Goal: Book appointment/travel/reservation

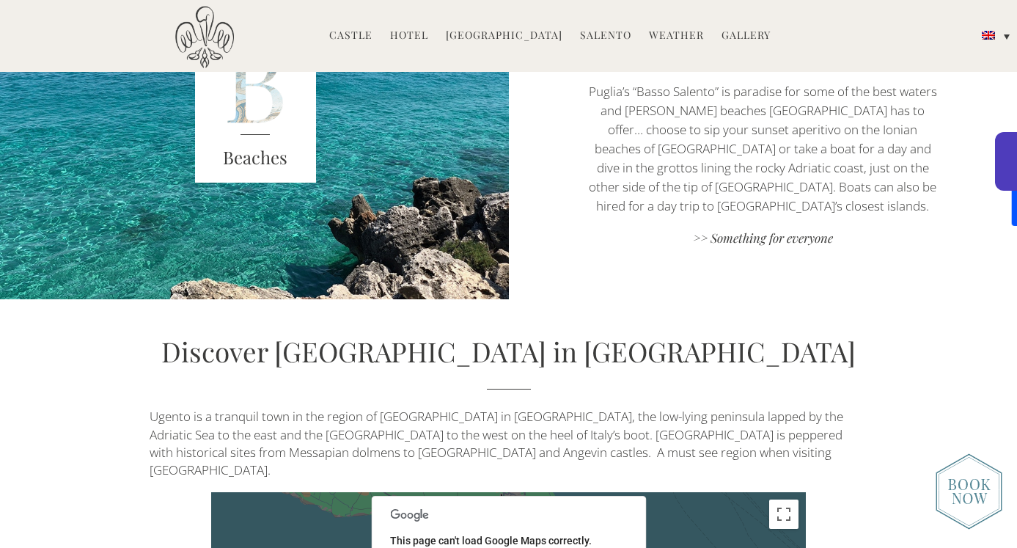
scroll to position [2794, 0]
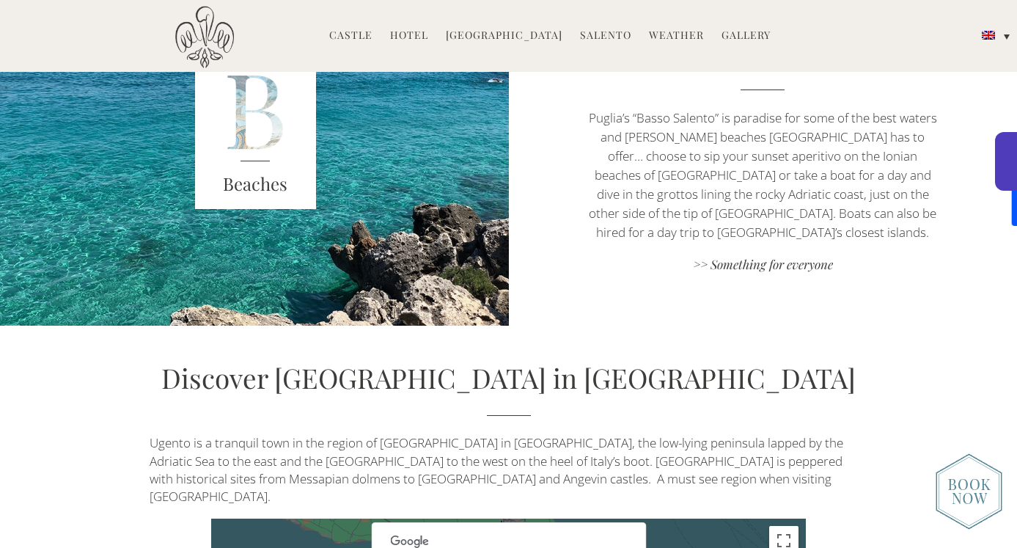
click at [424, 34] on link "Hotel" at bounding box center [409, 36] width 38 height 17
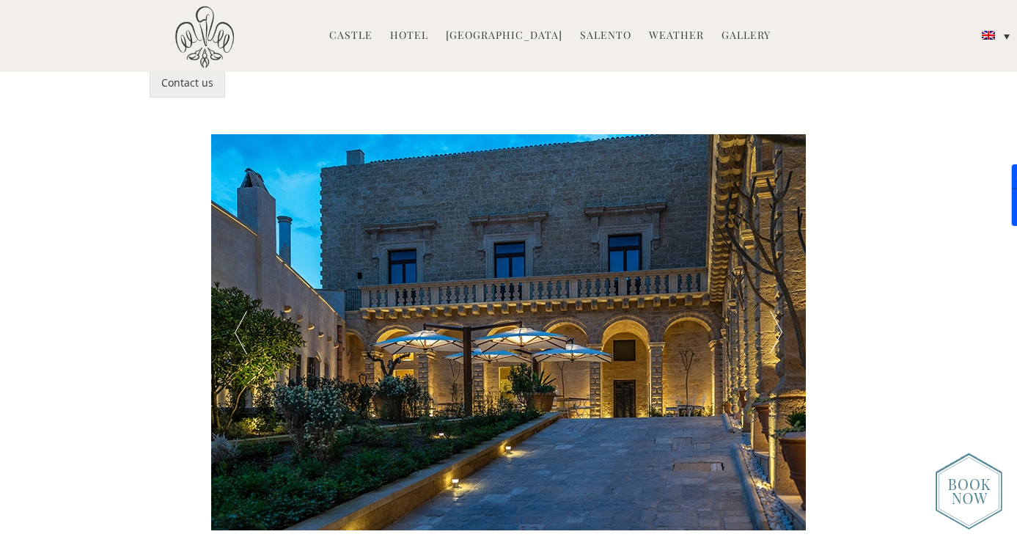
scroll to position [2748, 0]
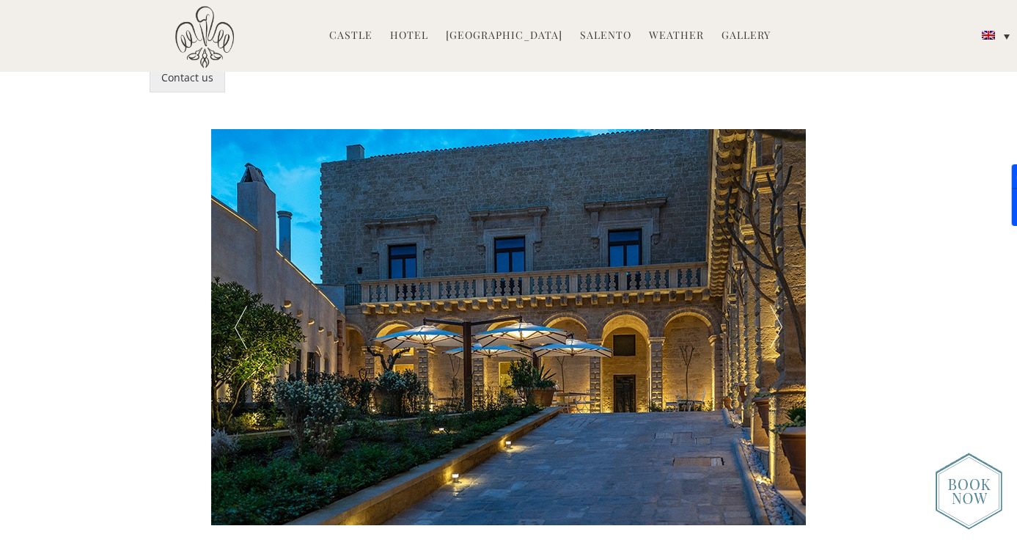
click at [778, 317] on div at bounding box center [775, 327] width 59 height 396
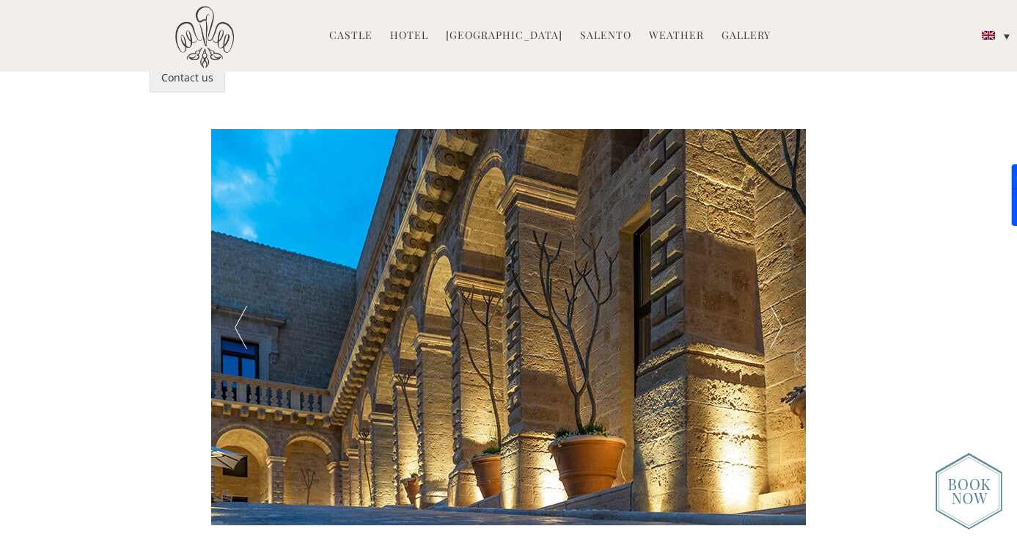
click at [778, 317] on div at bounding box center [775, 327] width 59 height 396
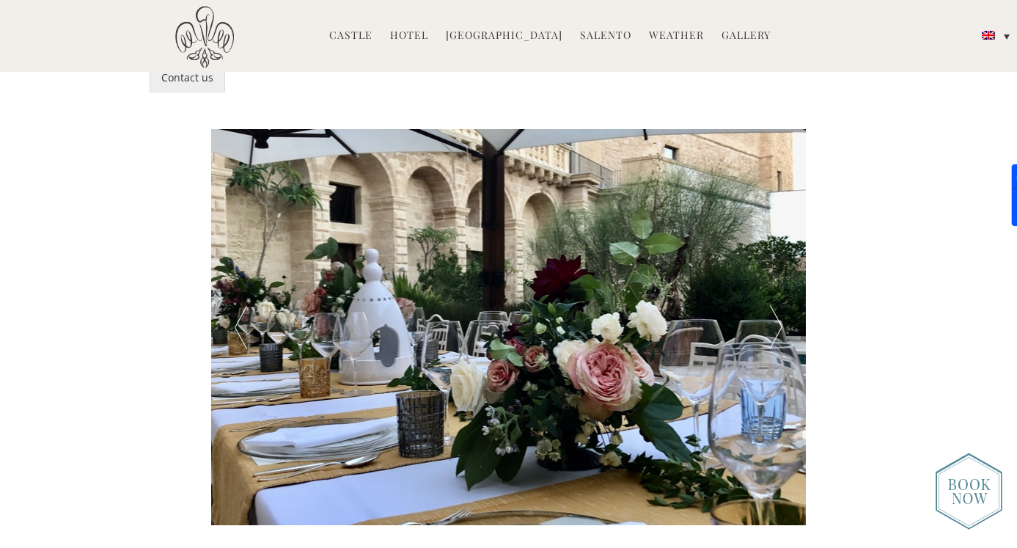
click at [778, 317] on div at bounding box center [775, 327] width 59 height 396
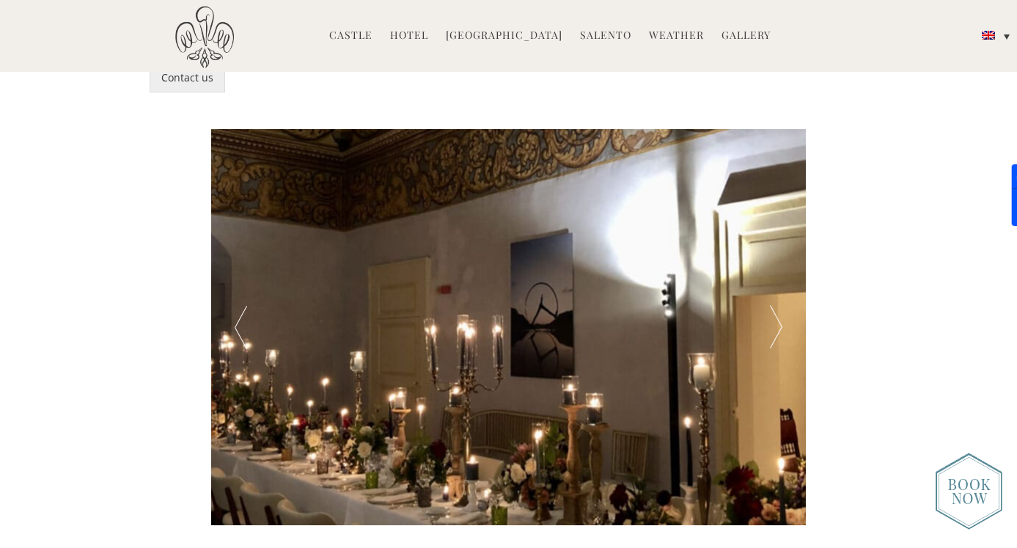
click at [778, 317] on div at bounding box center [775, 327] width 59 height 396
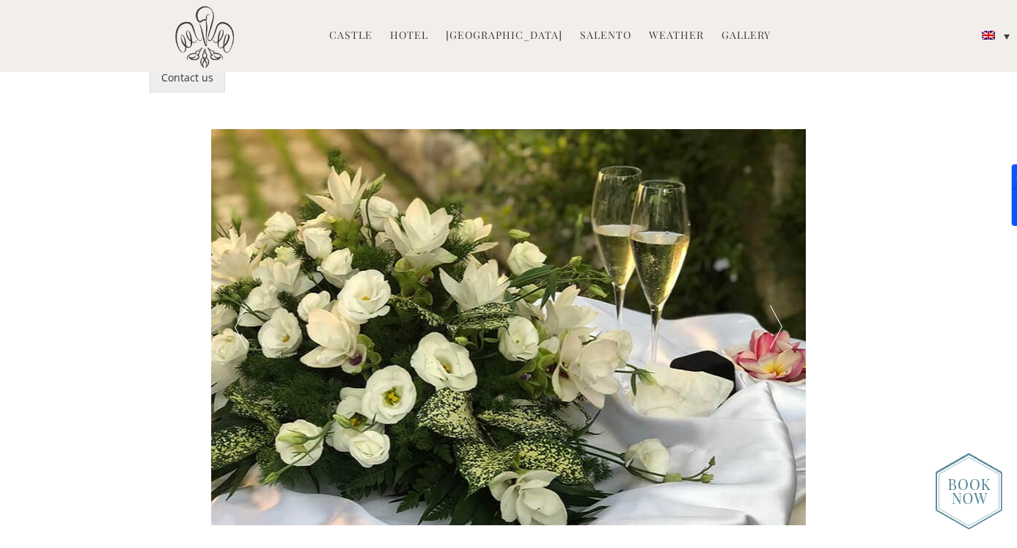
click at [778, 317] on div at bounding box center [775, 327] width 59 height 396
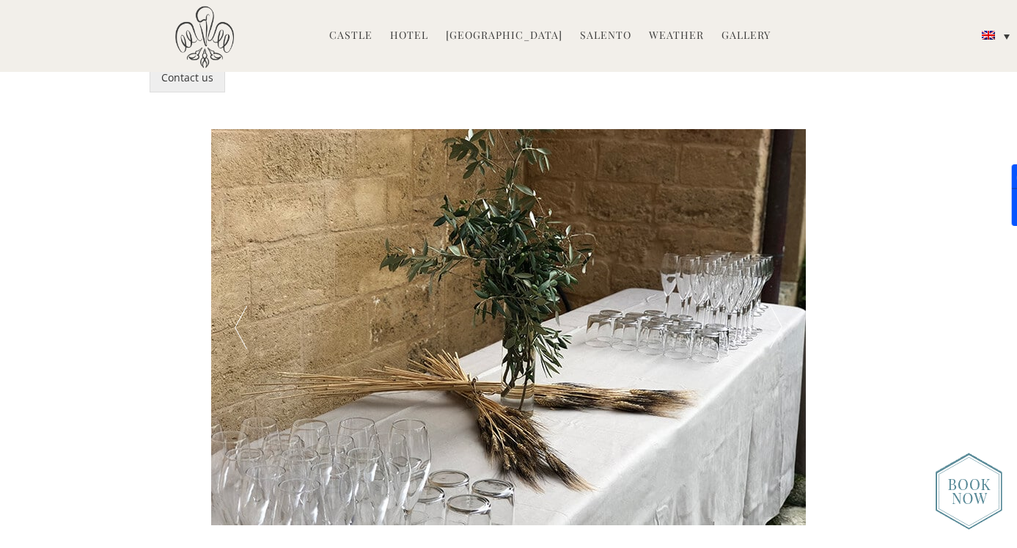
click at [778, 317] on div at bounding box center [775, 327] width 59 height 396
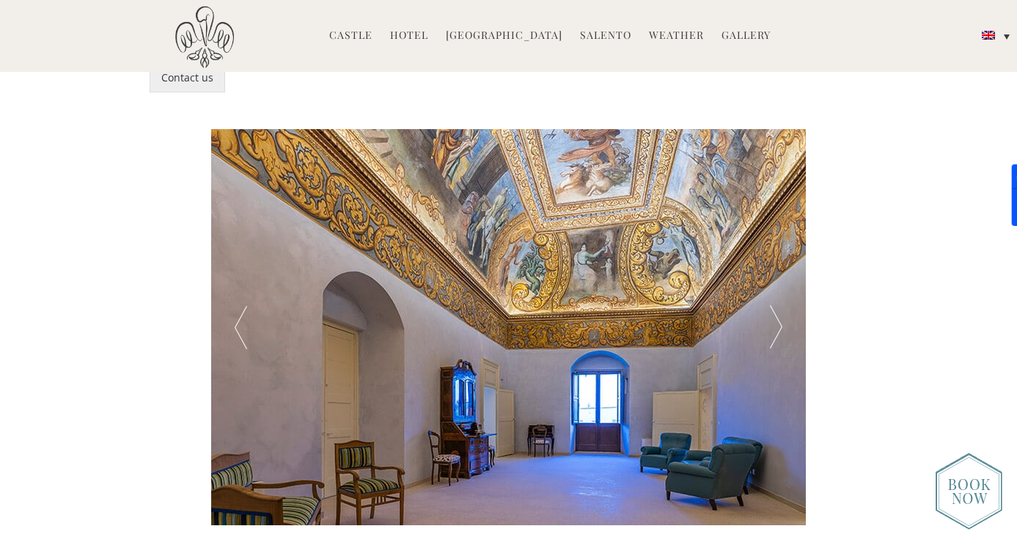
click at [778, 317] on div at bounding box center [775, 327] width 59 height 396
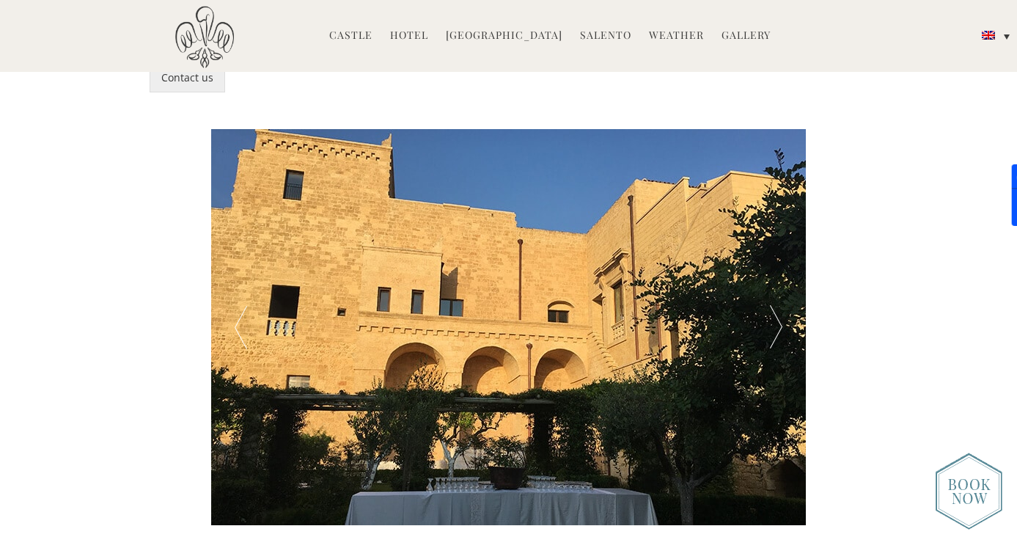
click at [778, 317] on div at bounding box center [775, 327] width 59 height 396
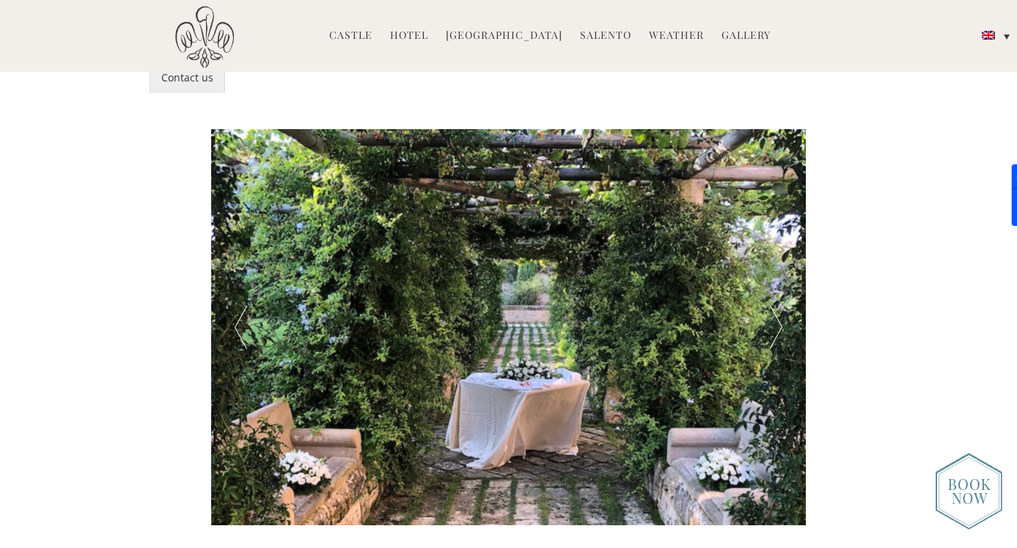
click at [778, 317] on div at bounding box center [775, 327] width 59 height 396
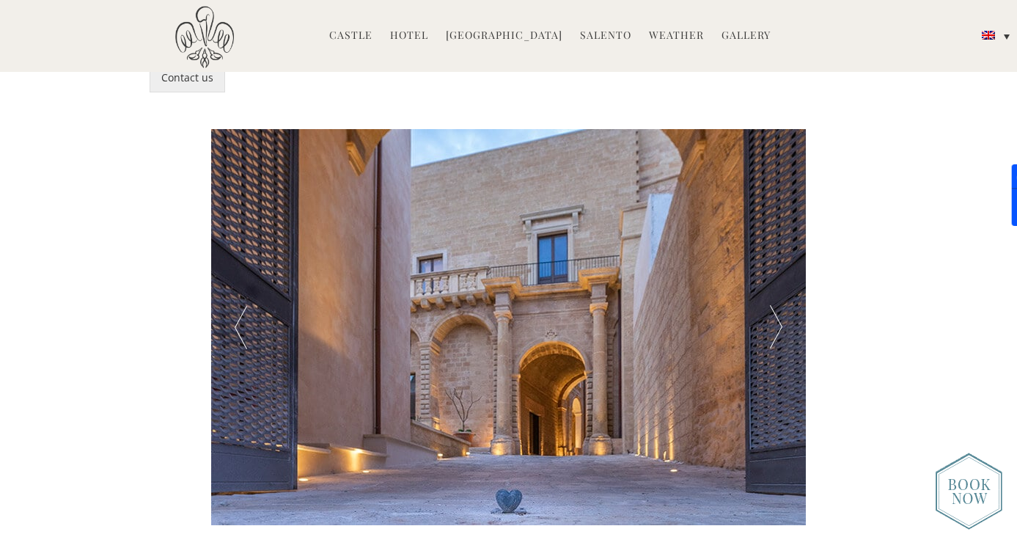
click at [778, 317] on div at bounding box center [775, 327] width 59 height 396
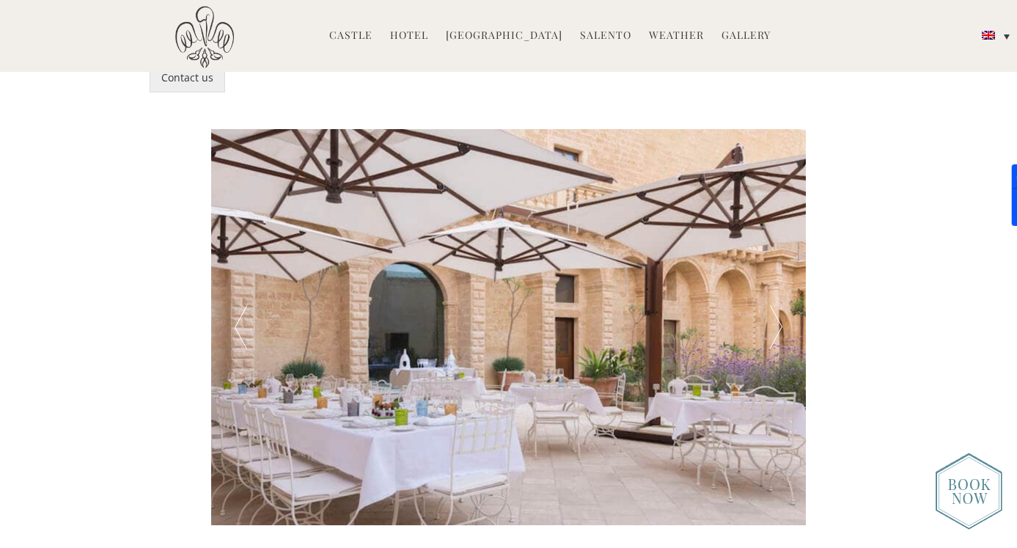
click at [778, 317] on div at bounding box center [775, 327] width 59 height 396
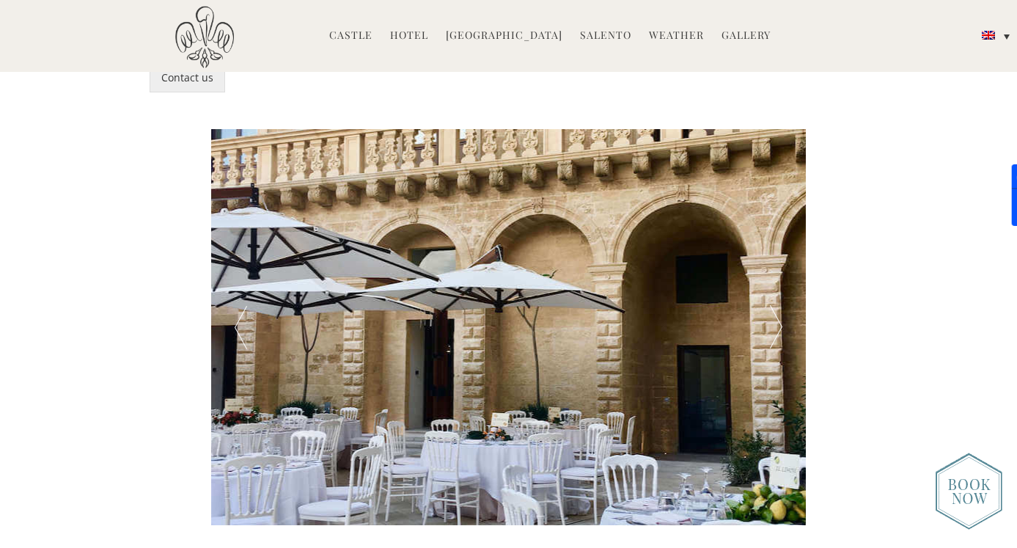
click at [778, 317] on div at bounding box center [775, 327] width 59 height 396
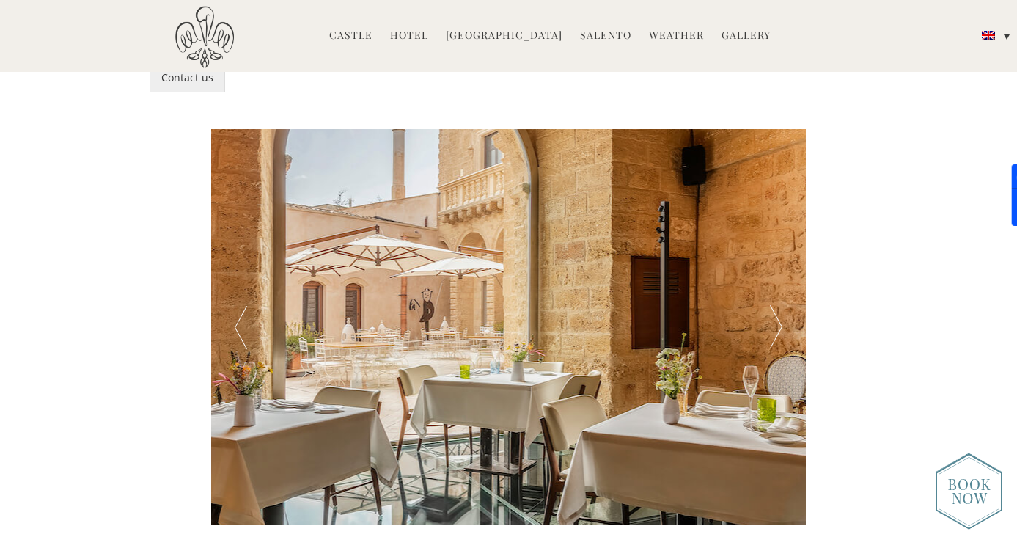
click at [778, 317] on div at bounding box center [775, 327] width 59 height 396
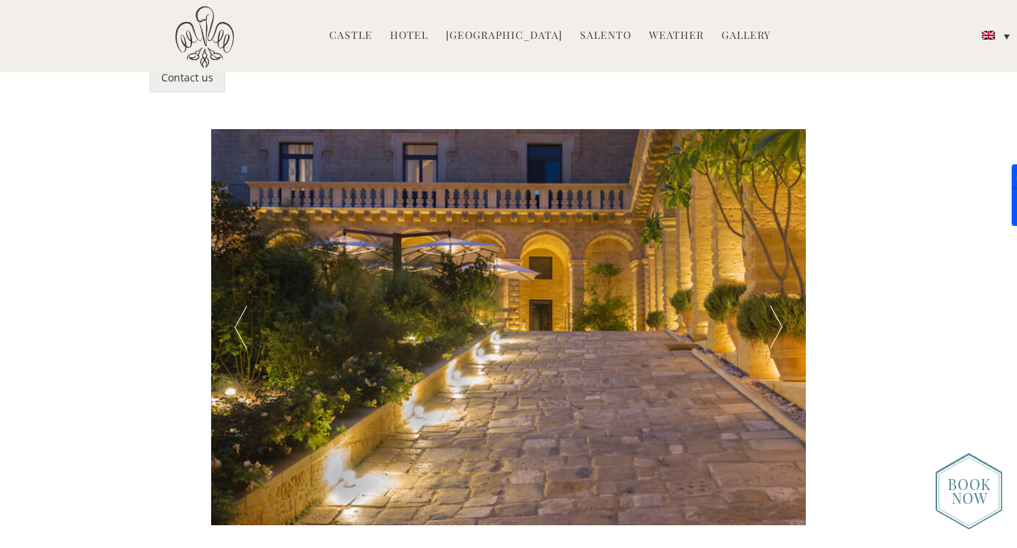
click at [778, 317] on div at bounding box center [775, 327] width 59 height 396
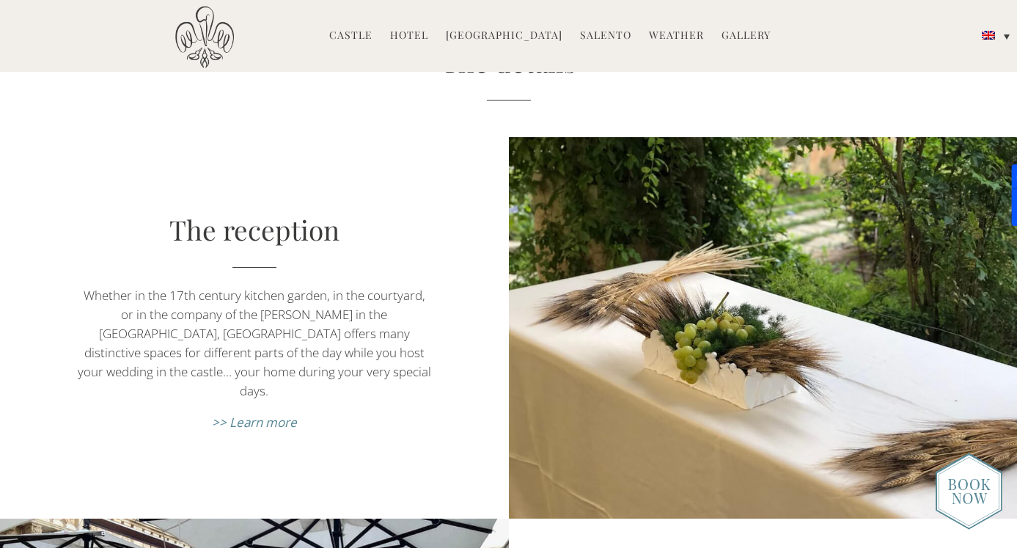
scroll to position [3333, 0]
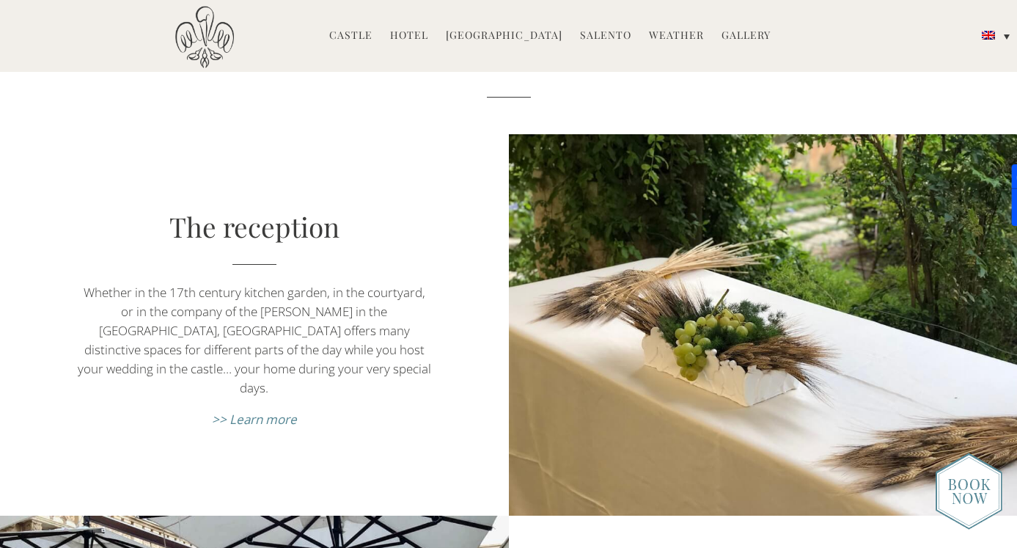
click at [283, 411] on em ">> Learn more" at bounding box center [254, 419] width 85 height 17
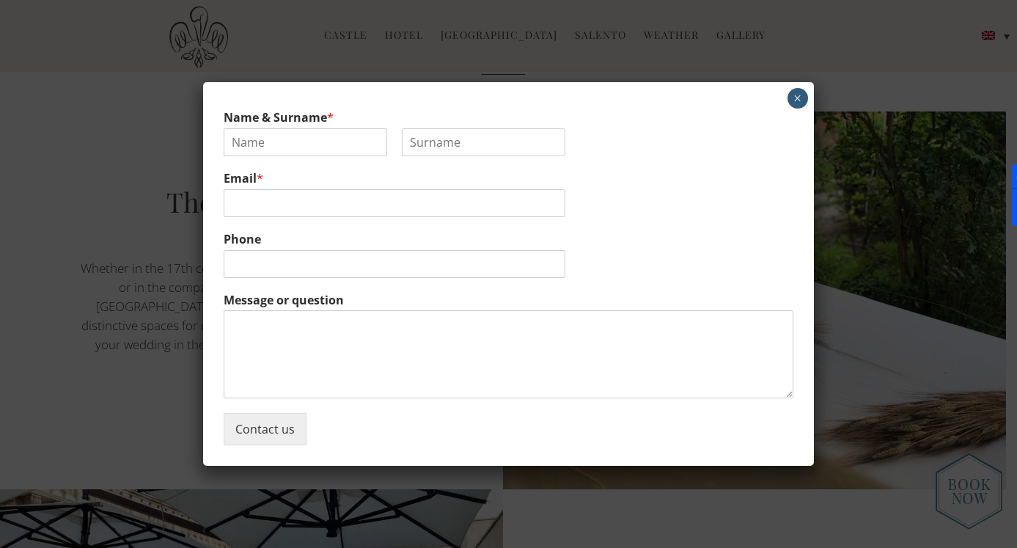
click at [798, 96] on button "×" at bounding box center [797, 98] width 21 height 21
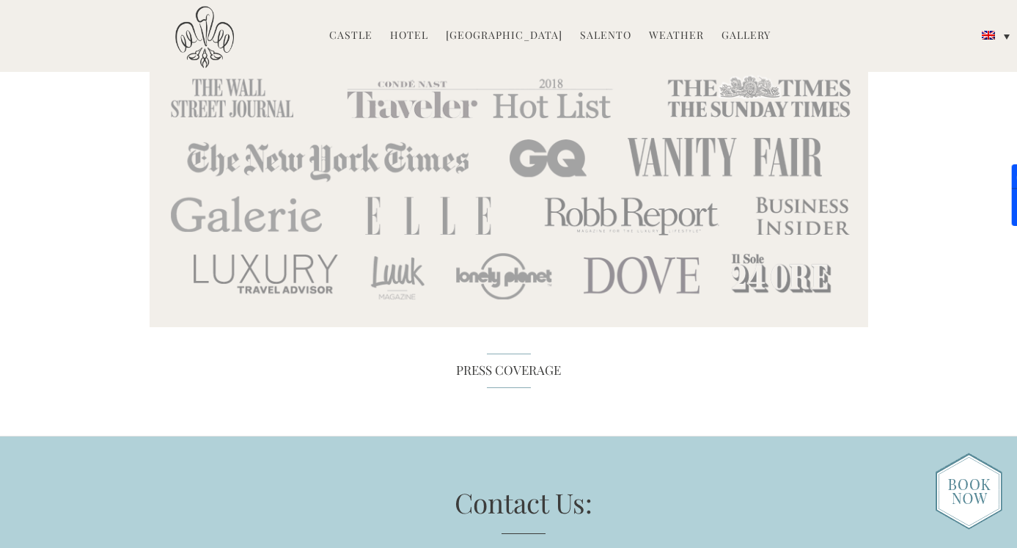
scroll to position [6352, 0]
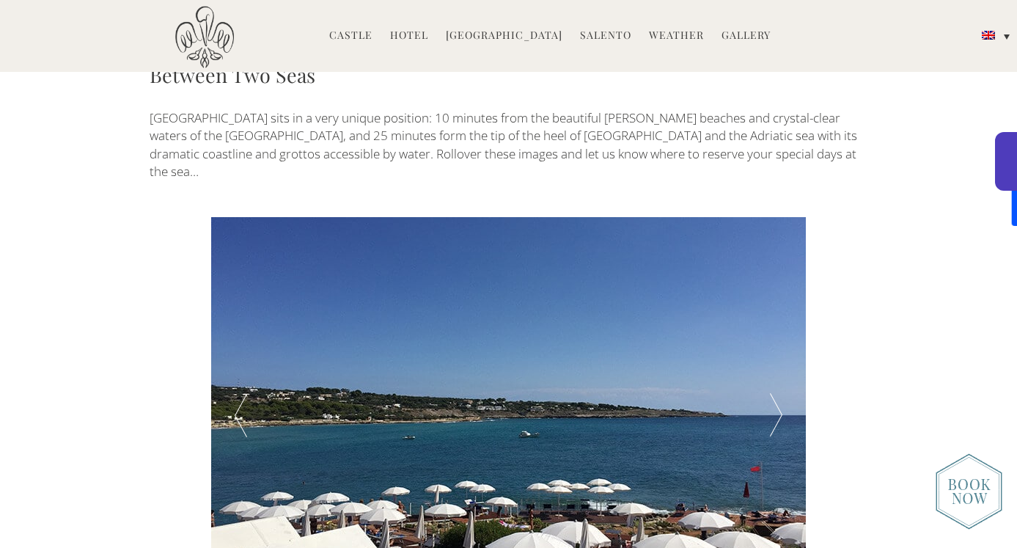
scroll to position [2383, 0]
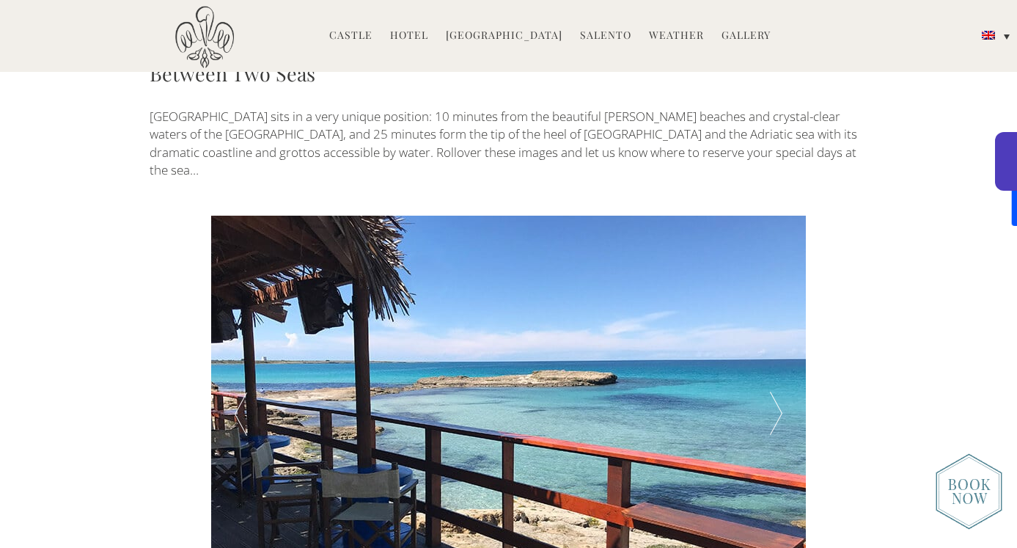
click at [774, 307] on div at bounding box center [775, 414] width 59 height 396
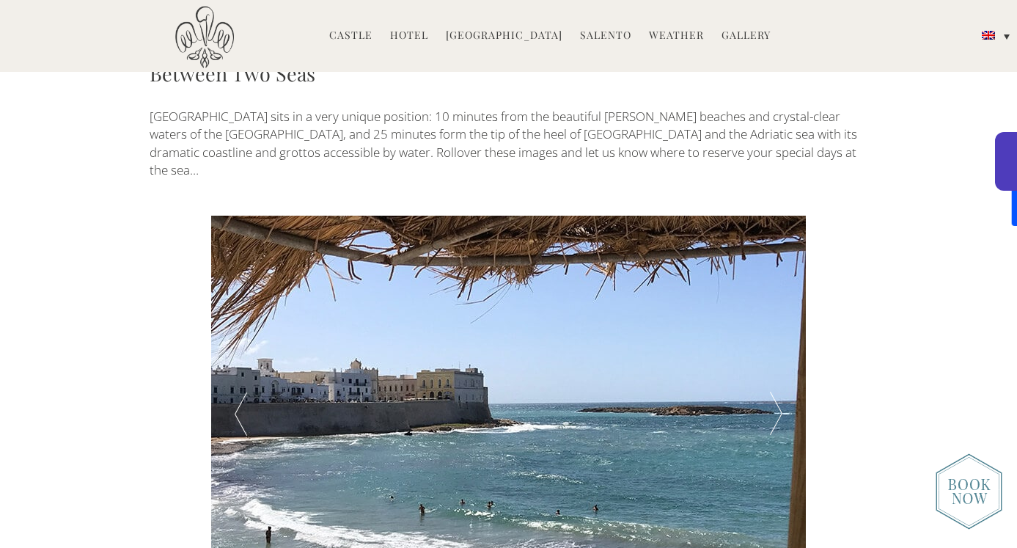
click at [774, 307] on div at bounding box center [775, 414] width 59 height 396
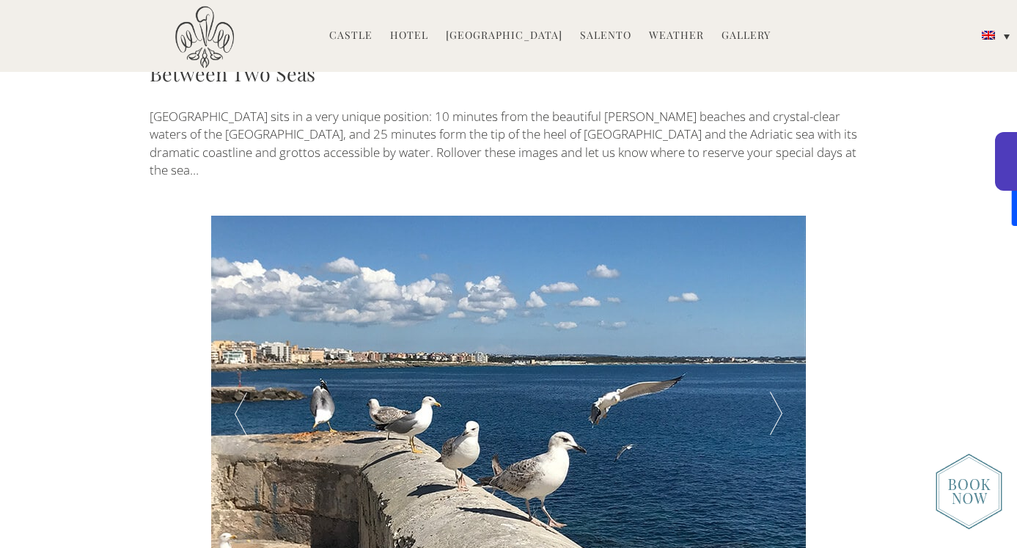
click at [774, 307] on div at bounding box center [775, 414] width 59 height 396
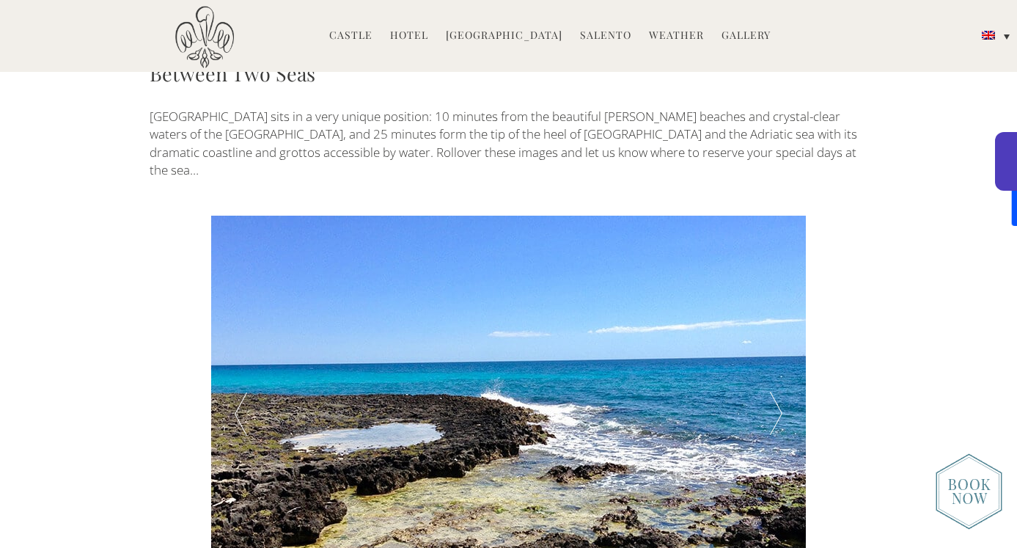
click at [774, 307] on div at bounding box center [775, 414] width 59 height 396
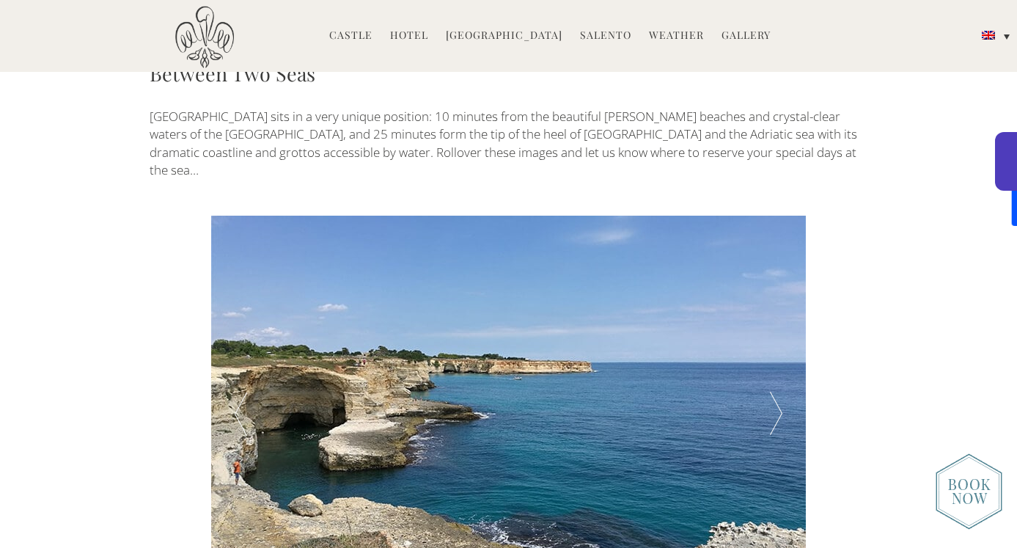
click at [774, 307] on div at bounding box center [775, 414] width 59 height 396
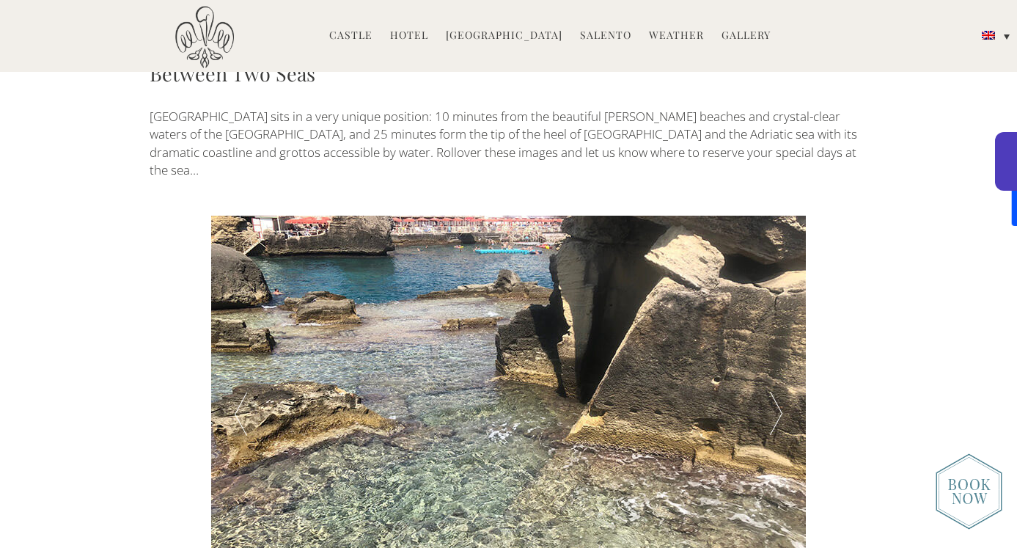
click at [774, 307] on div at bounding box center [775, 414] width 59 height 396
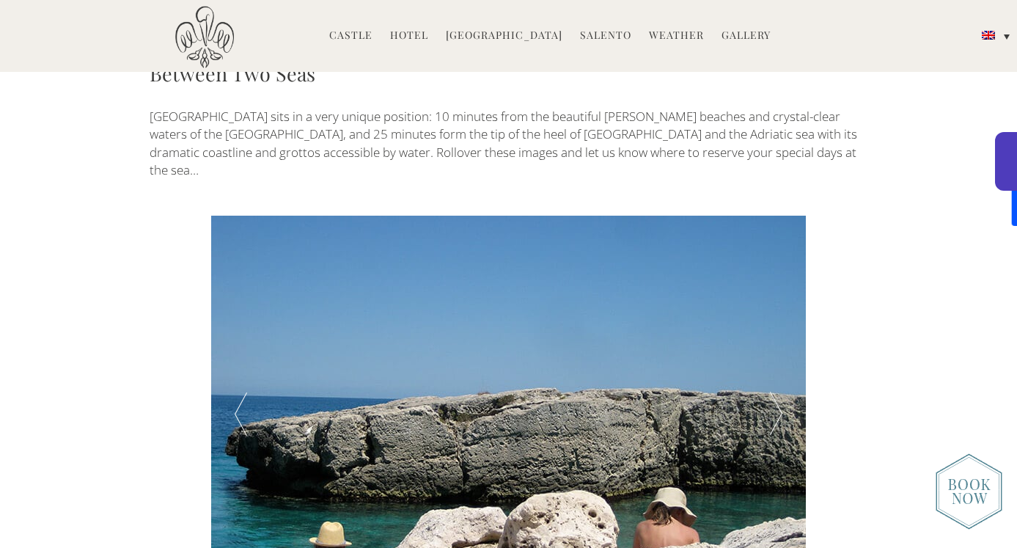
click at [774, 307] on div at bounding box center [775, 414] width 59 height 396
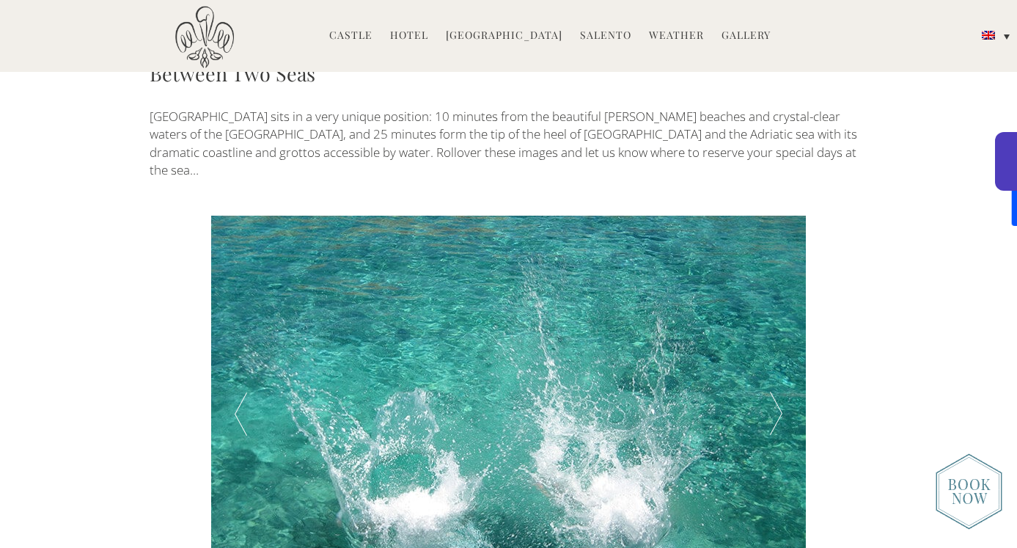
click at [774, 307] on div at bounding box center [775, 414] width 59 height 396
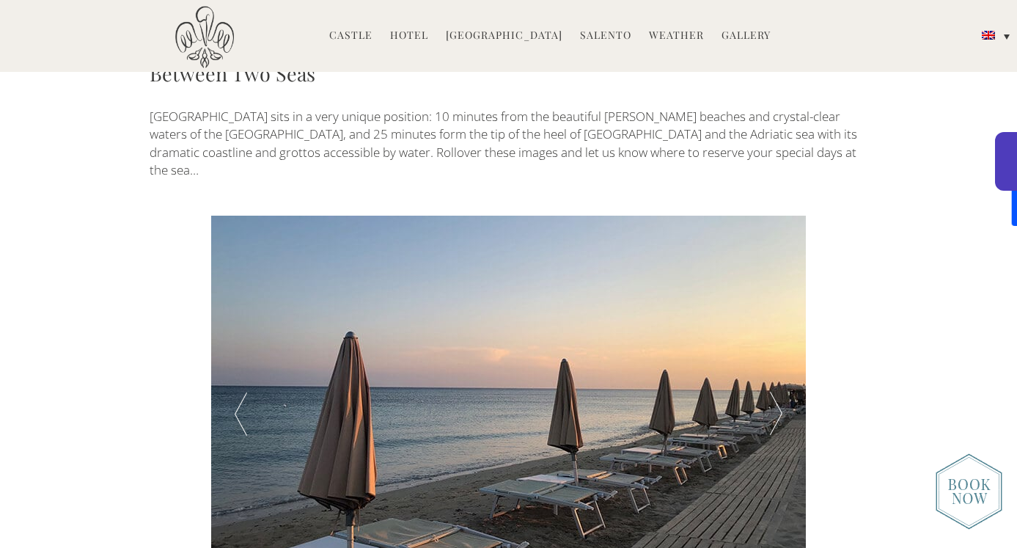
click at [774, 307] on div at bounding box center [775, 414] width 59 height 396
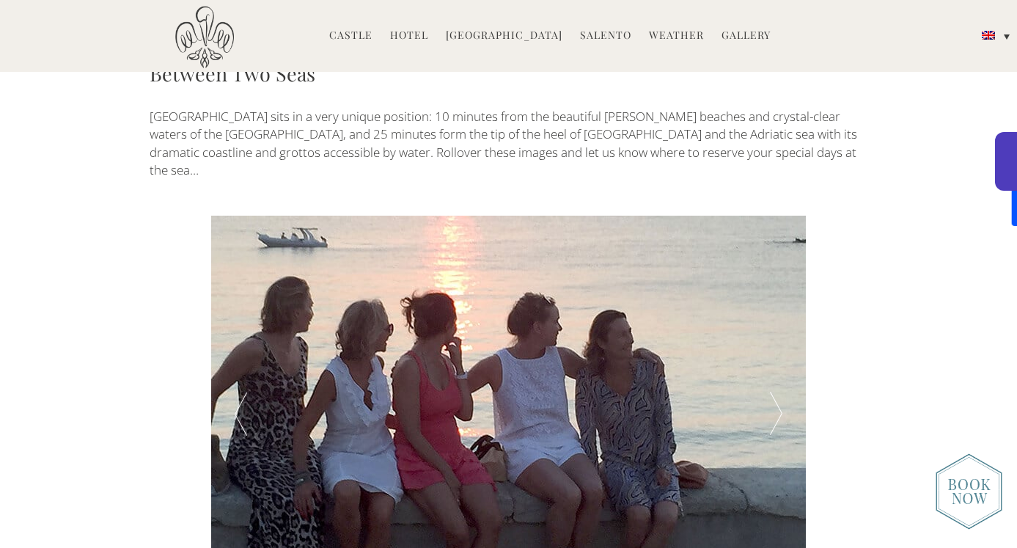
click at [774, 307] on div at bounding box center [775, 414] width 59 height 396
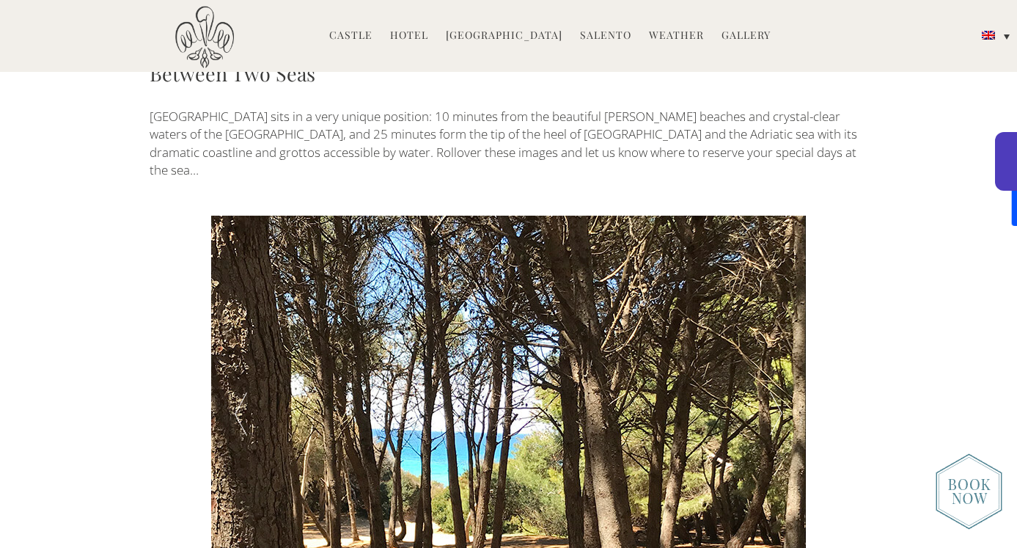
click at [774, 307] on div at bounding box center [775, 414] width 59 height 396
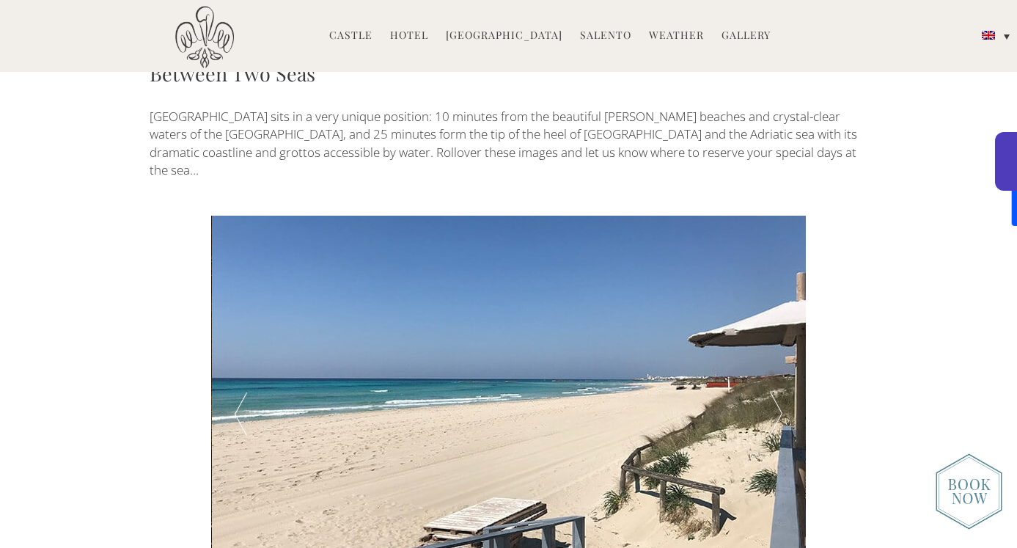
click at [774, 307] on div at bounding box center [775, 414] width 59 height 396
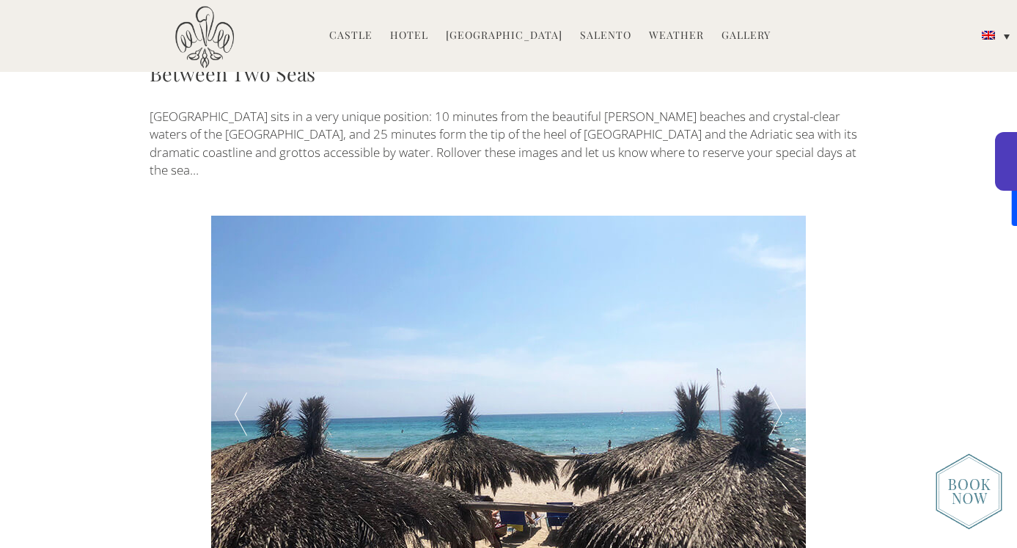
click at [774, 307] on div at bounding box center [775, 414] width 59 height 396
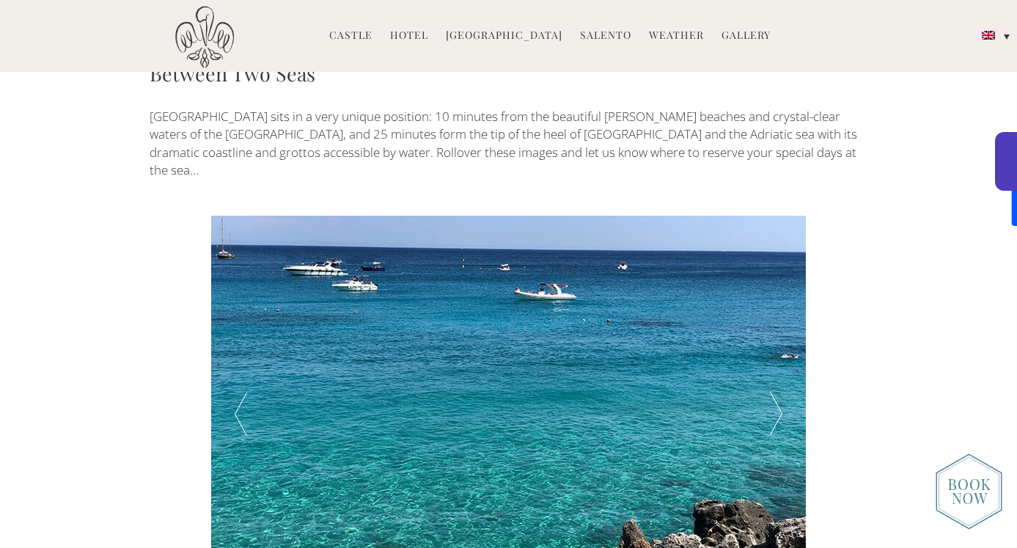
click at [774, 307] on div at bounding box center [775, 414] width 59 height 396
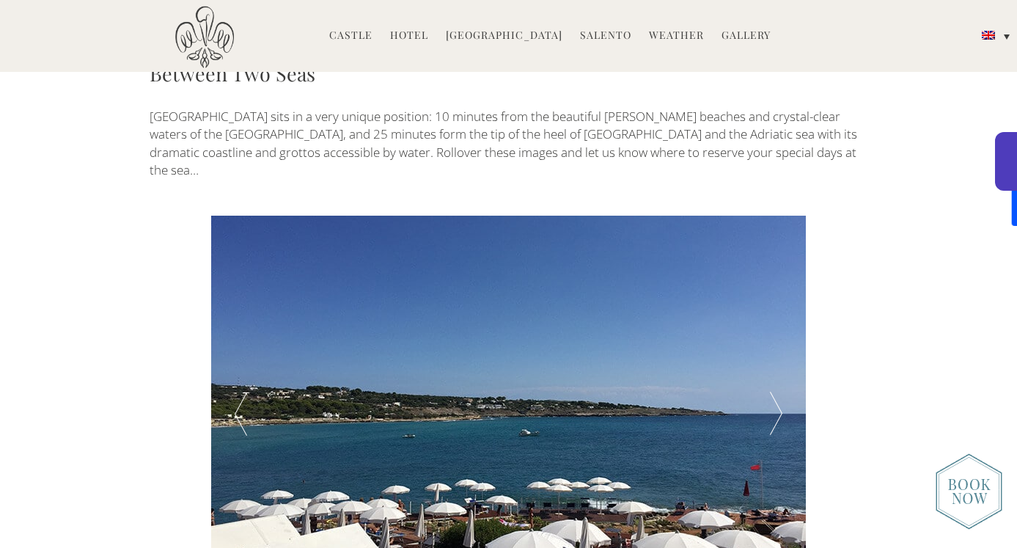
click at [774, 307] on div at bounding box center [775, 414] width 59 height 396
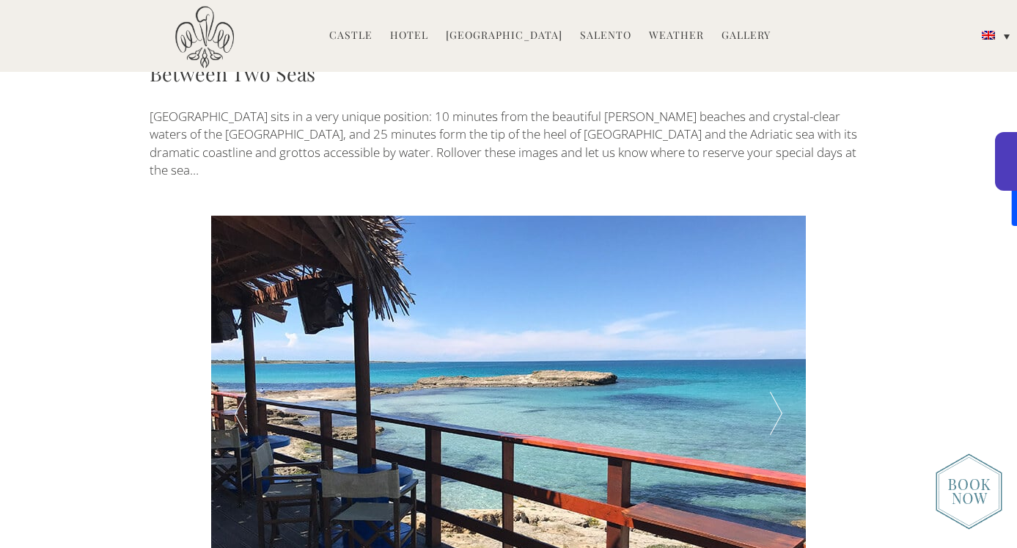
click at [774, 307] on div at bounding box center [775, 414] width 59 height 396
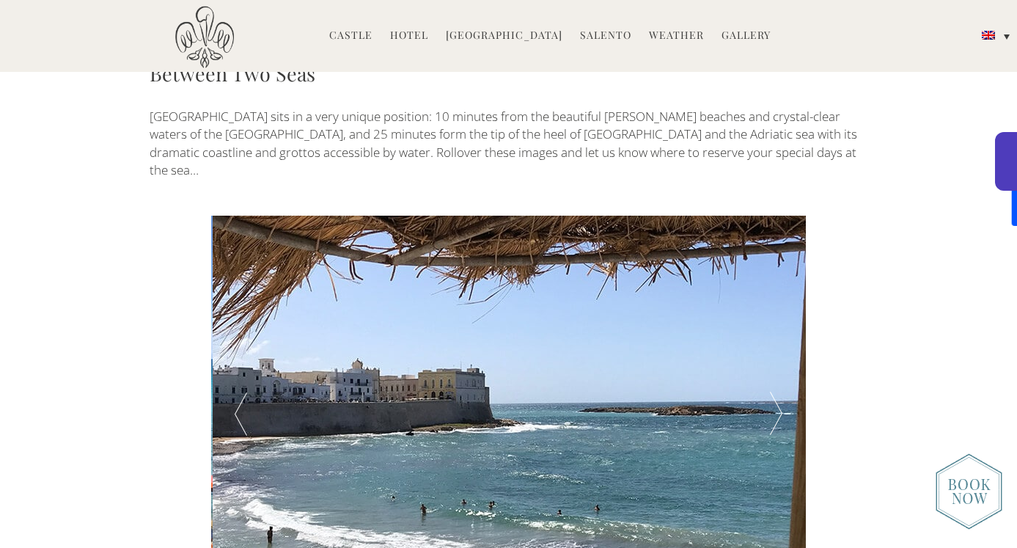
click at [774, 307] on div at bounding box center [775, 414] width 59 height 396
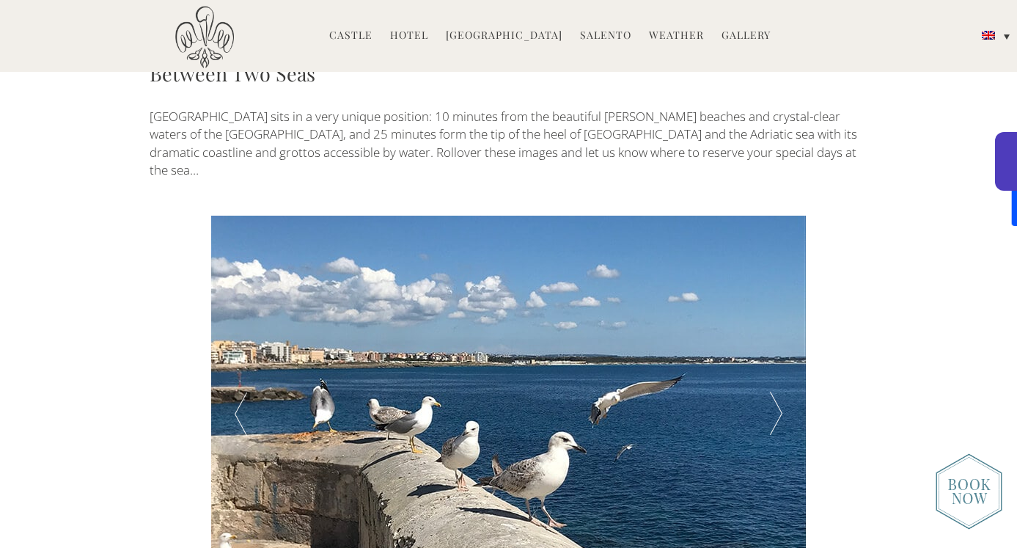
click at [774, 307] on div at bounding box center [775, 414] width 59 height 396
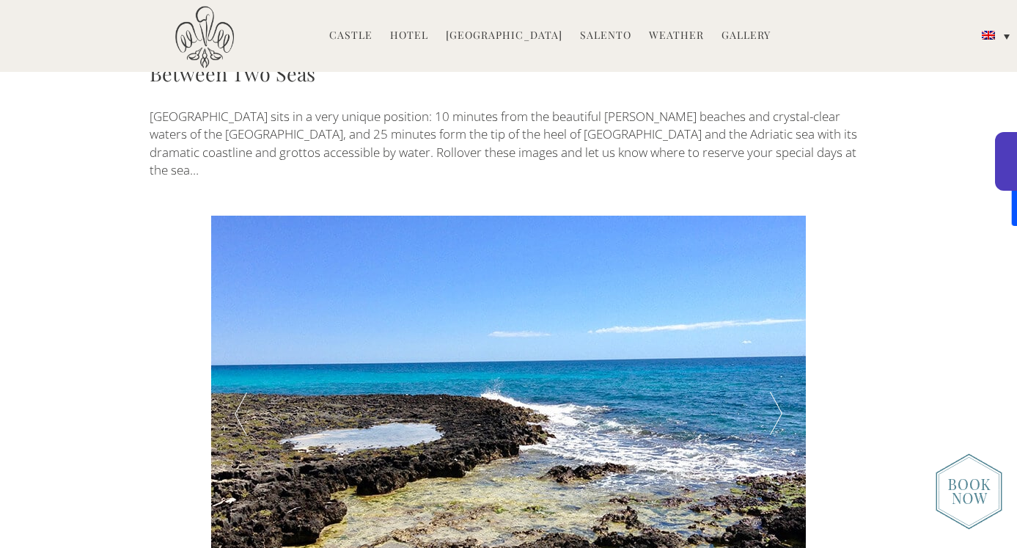
click at [774, 307] on div at bounding box center [775, 414] width 59 height 396
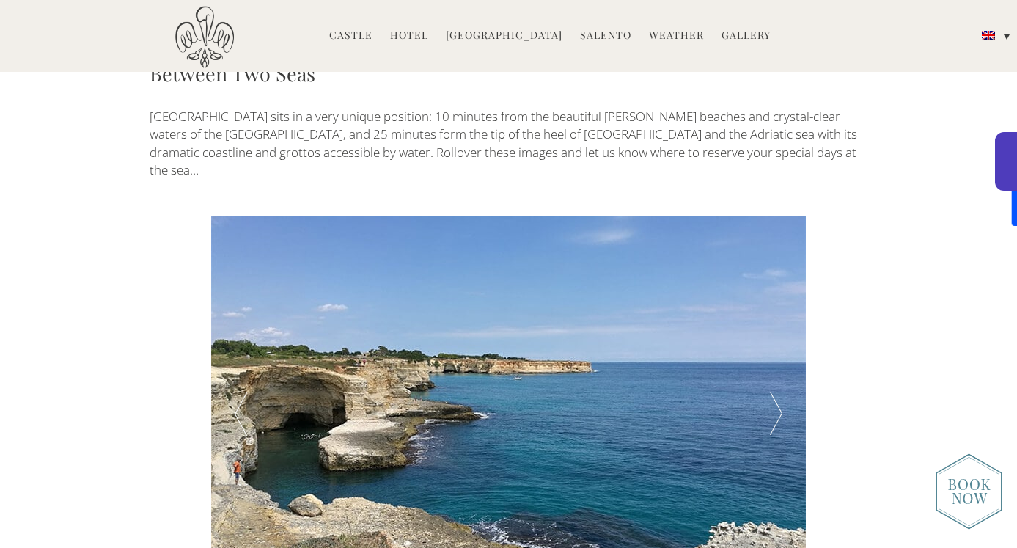
click at [774, 307] on div at bounding box center [775, 414] width 59 height 396
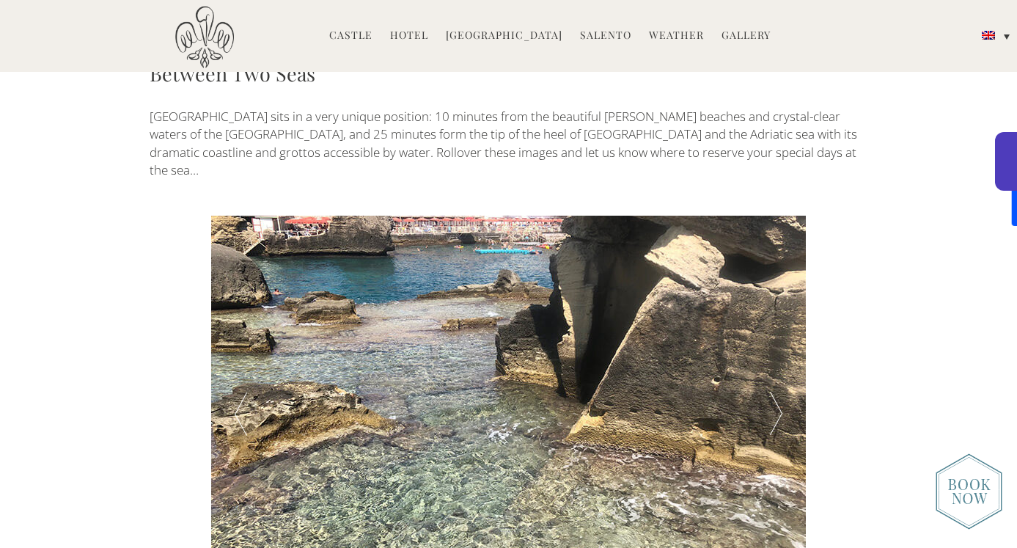
click at [774, 307] on div at bounding box center [775, 414] width 59 height 396
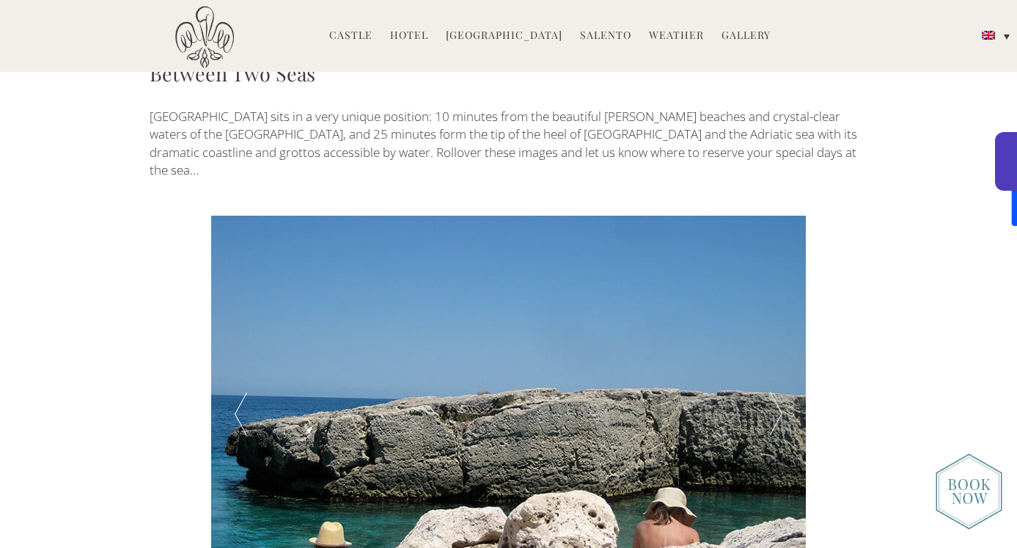
click at [774, 307] on div at bounding box center [775, 414] width 59 height 396
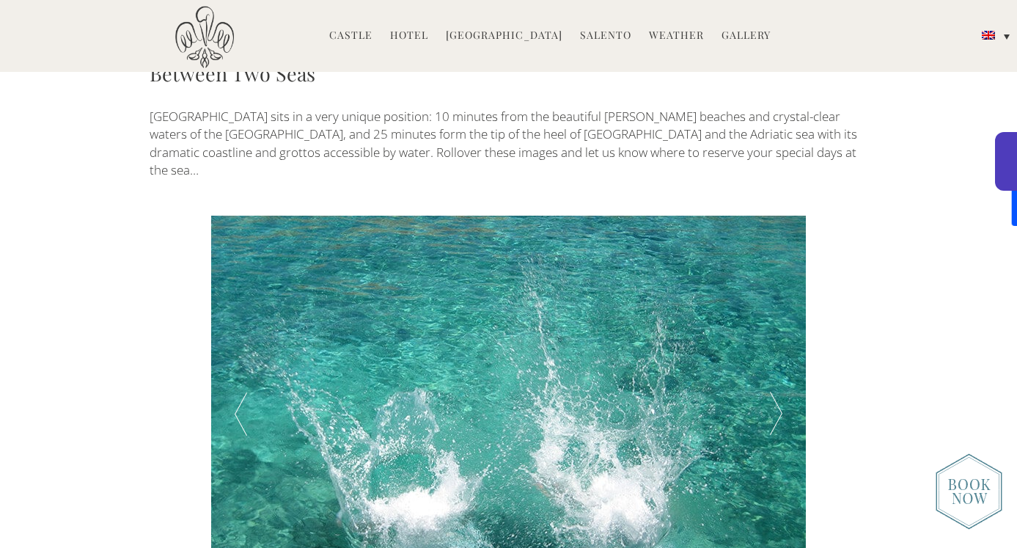
click at [774, 307] on div at bounding box center [775, 414] width 59 height 396
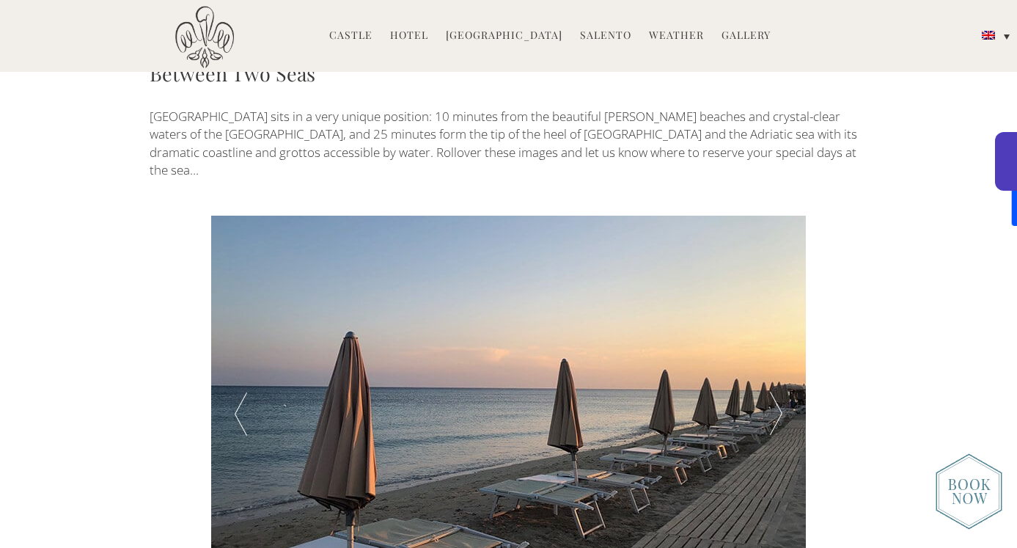
click at [774, 307] on div at bounding box center [775, 414] width 59 height 396
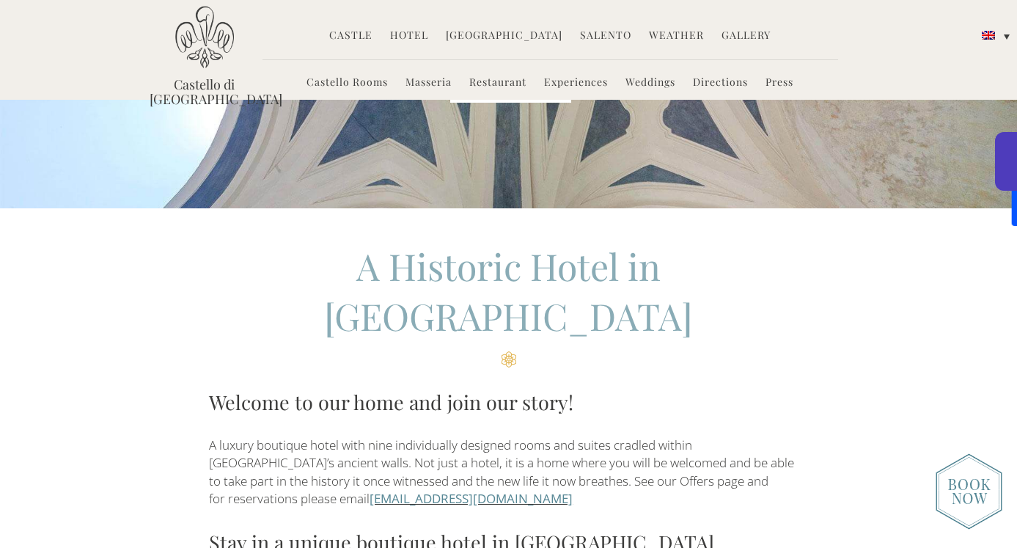
scroll to position [146, 0]
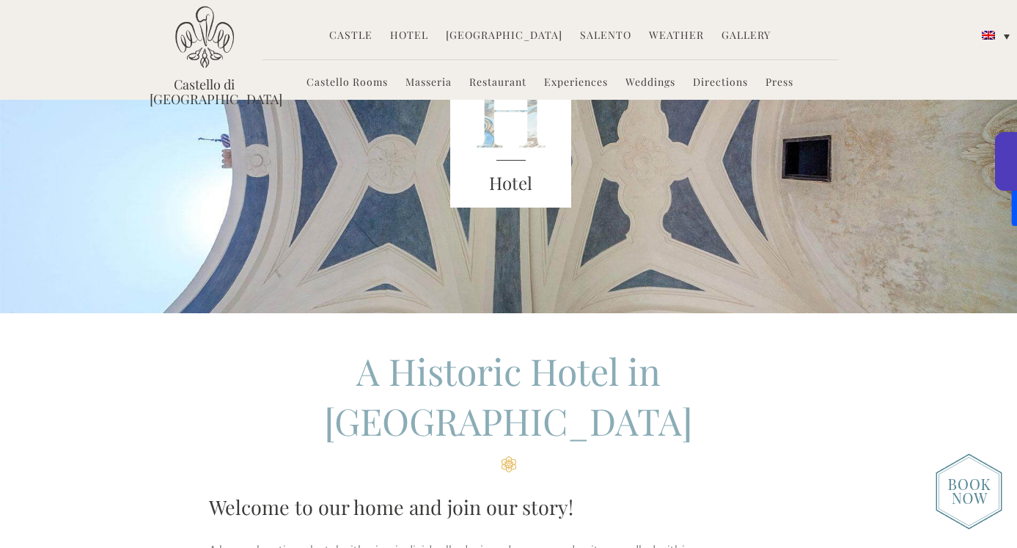
click at [637, 76] on link "Weddings" at bounding box center [650, 83] width 50 height 17
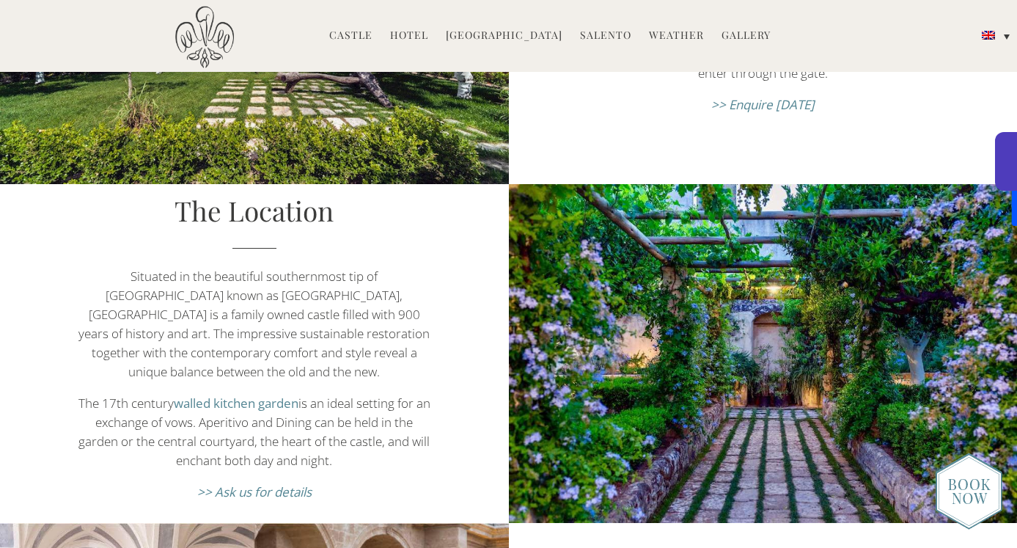
scroll to position [440, 0]
